Goal: Task Accomplishment & Management: Use online tool/utility

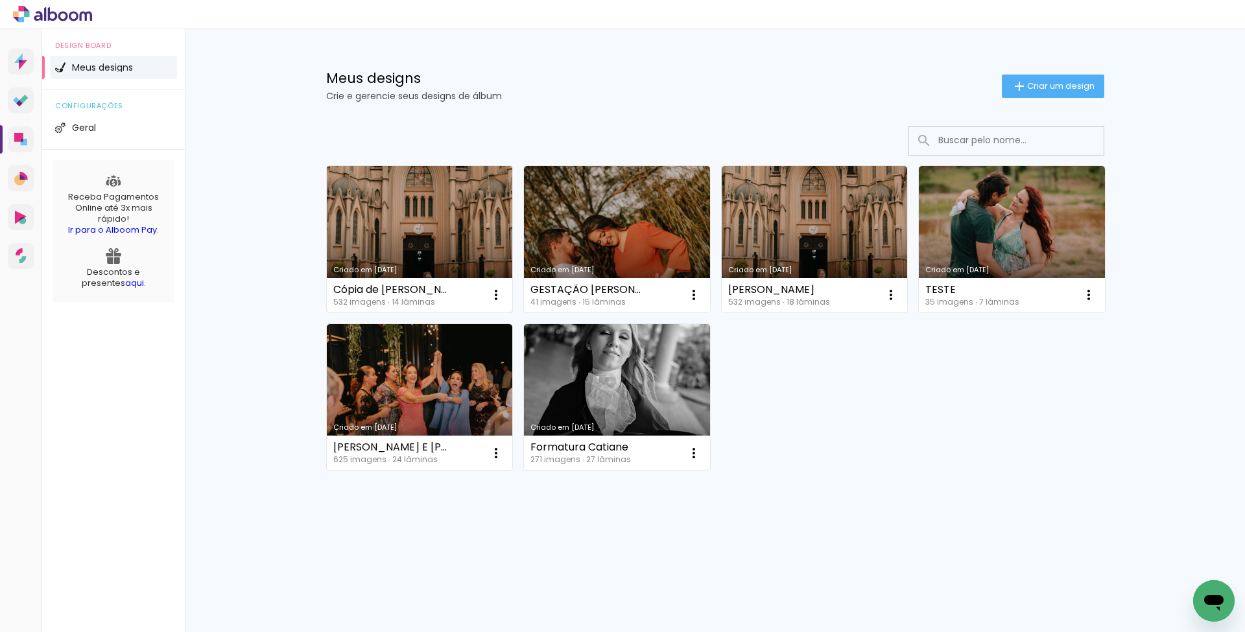
click at [400, 243] on link "Criado em [DATE]" at bounding box center [420, 239] width 186 height 147
